Goal: Information Seeking & Learning: Learn about a topic

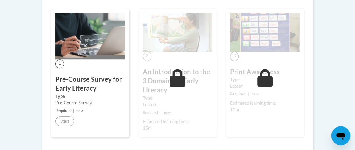
scroll to position [177, 6]
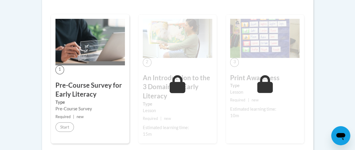
scroll to position [187, 6]
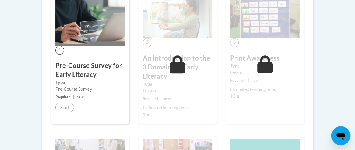
click at [233, 38] on div "3 Print Awareness Type Lesson Required | new Estimated learning time: 10m Start…" at bounding box center [265, 59] width 78 height 129
click at [180, 73] on span at bounding box center [177, 64] width 18 height 18
